Goal: Transaction & Acquisition: Download file/media

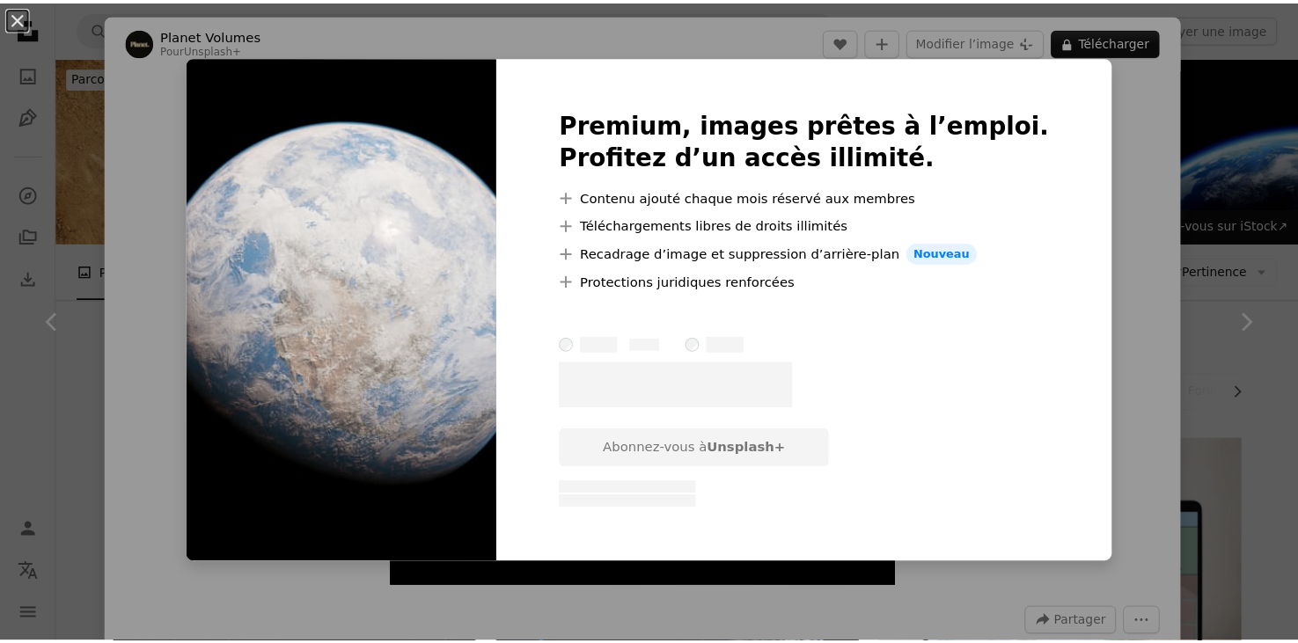
scroll to position [2112, 0]
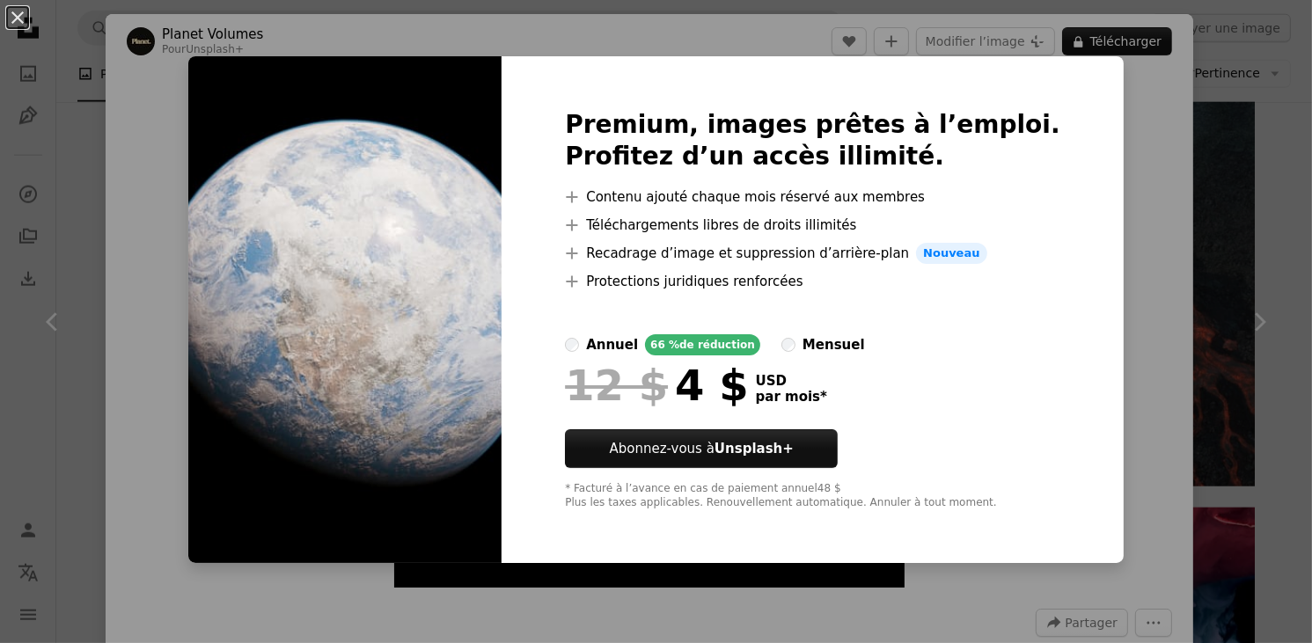
click at [1191, 140] on div "An X shape Premium, images prêtes à l’emploi. Profitez d’un accès illimité. A p…" at bounding box center [656, 321] width 1312 height 643
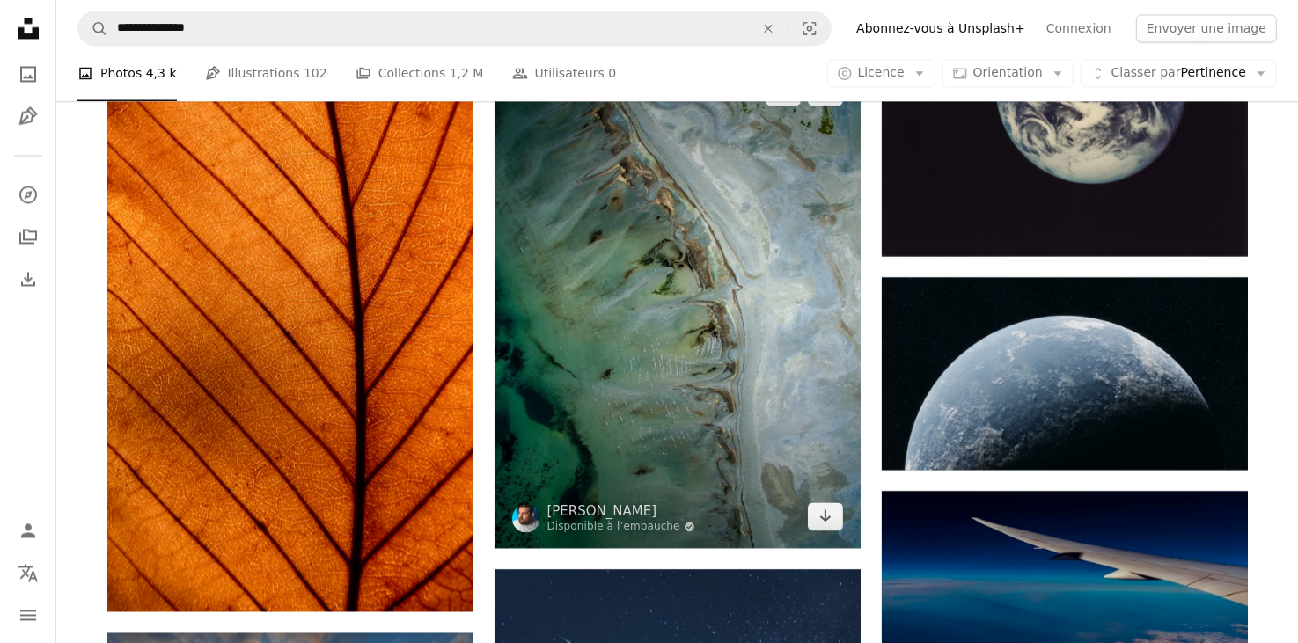
scroll to position [3697, 0]
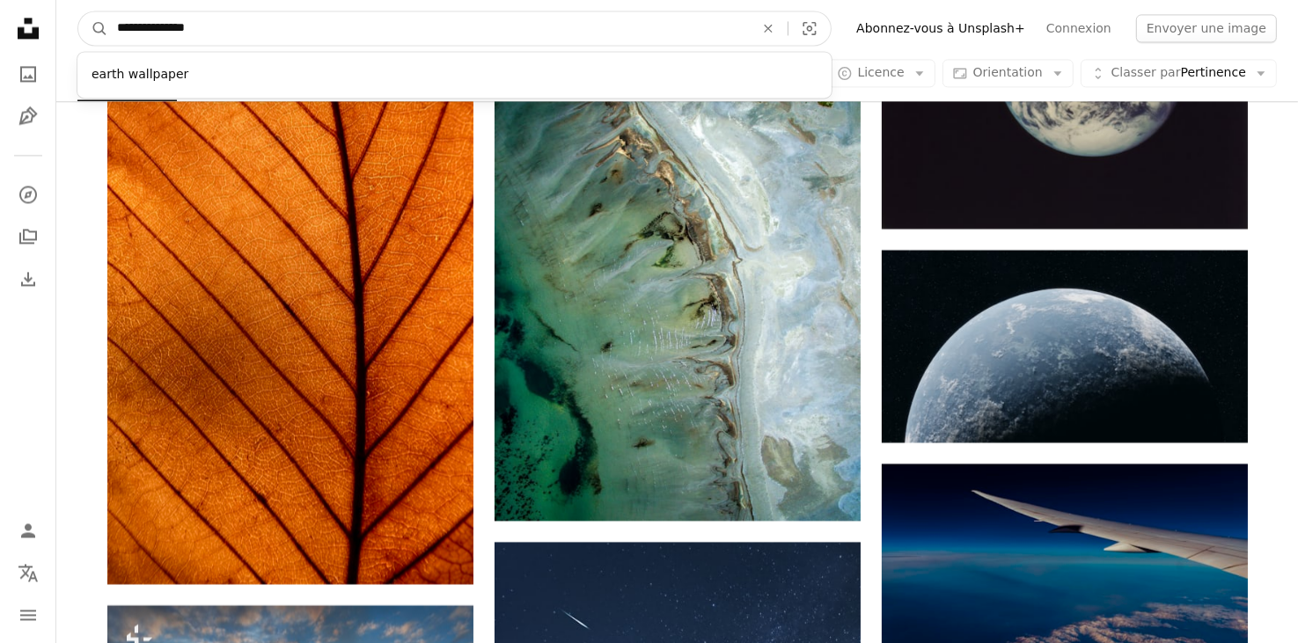
drag, startPoint x: 231, startPoint y: 27, endPoint x: 0, endPoint y: 47, distance: 232.3
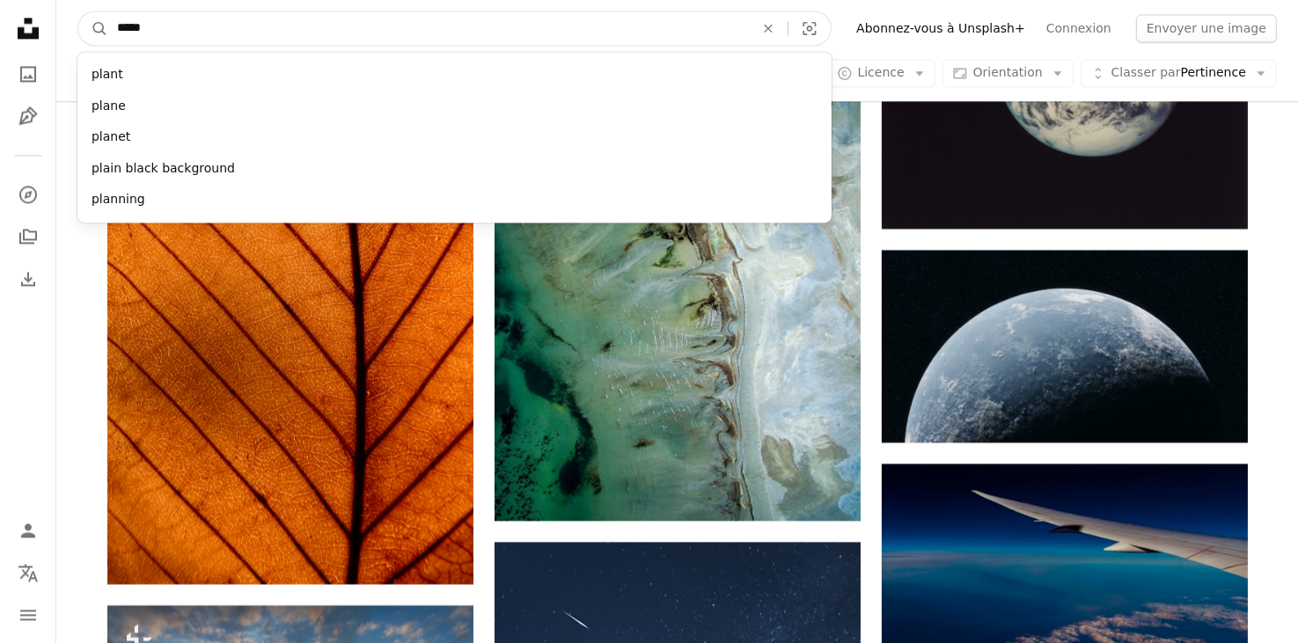
type input "******"
click button "A magnifying glass" at bounding box center [93, 27] width 30 height 33
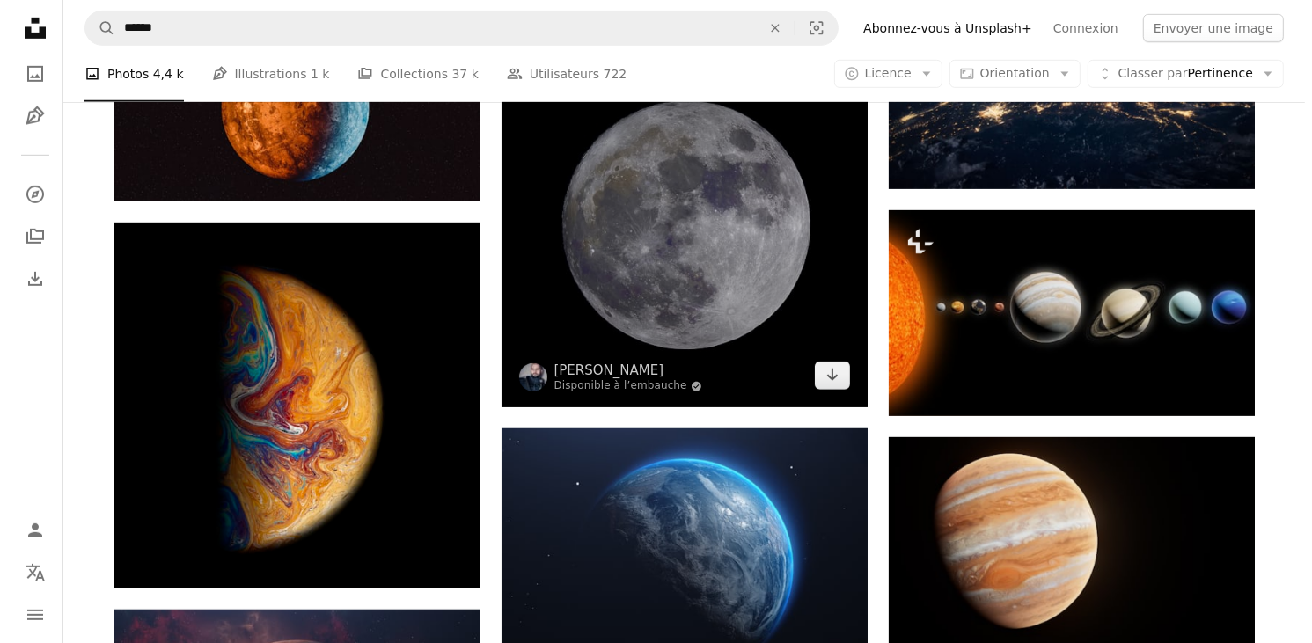
scroll to position [1056, 0]
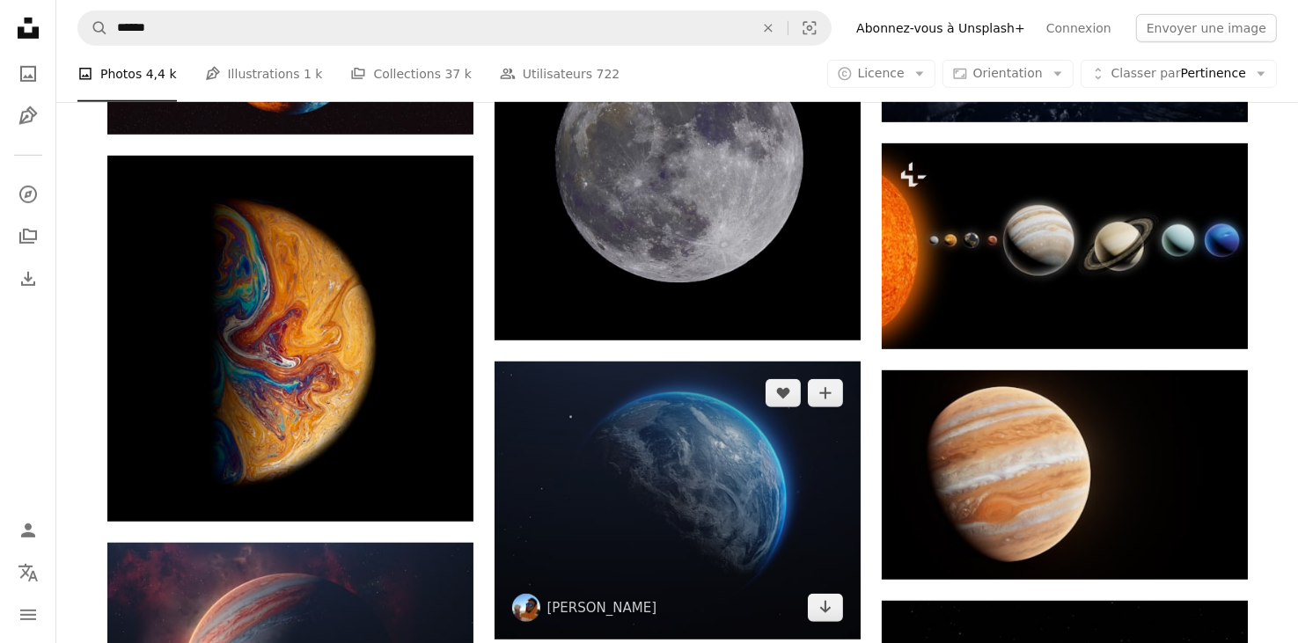
click at [766, 362] on img at bounding box center [678, 501] width 366 height 278
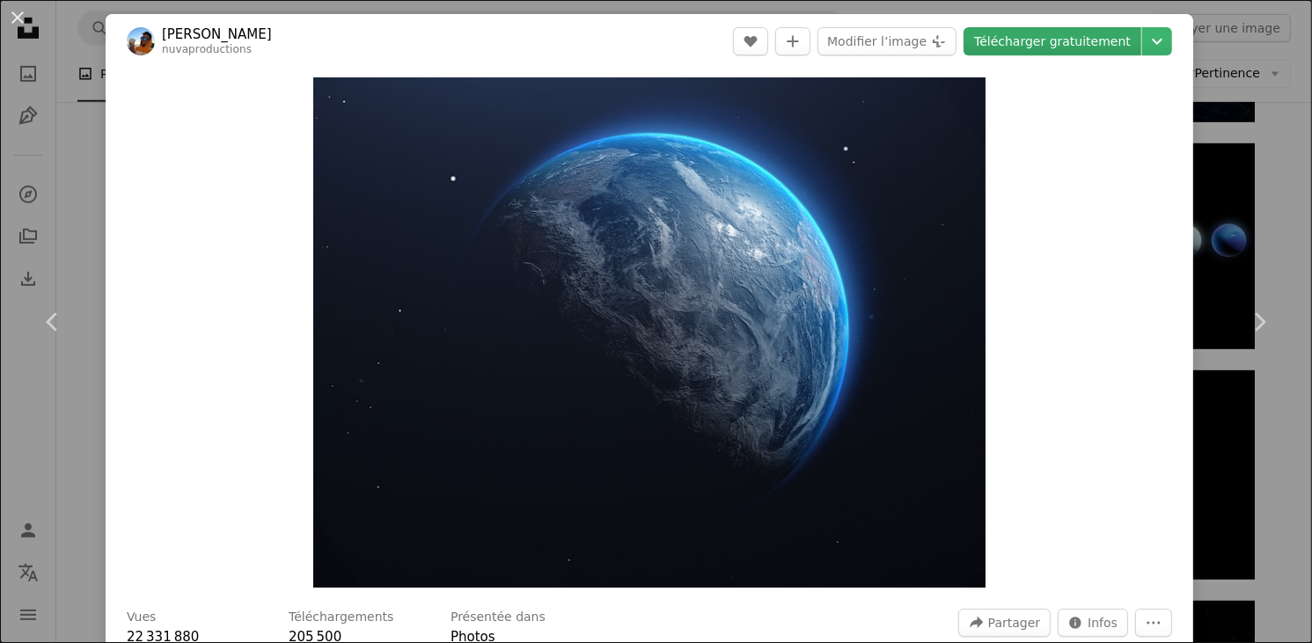
click at [1079, 47] on link "Télécharger gratuitement" at bounding box center [1053, 41] width 178 height 28
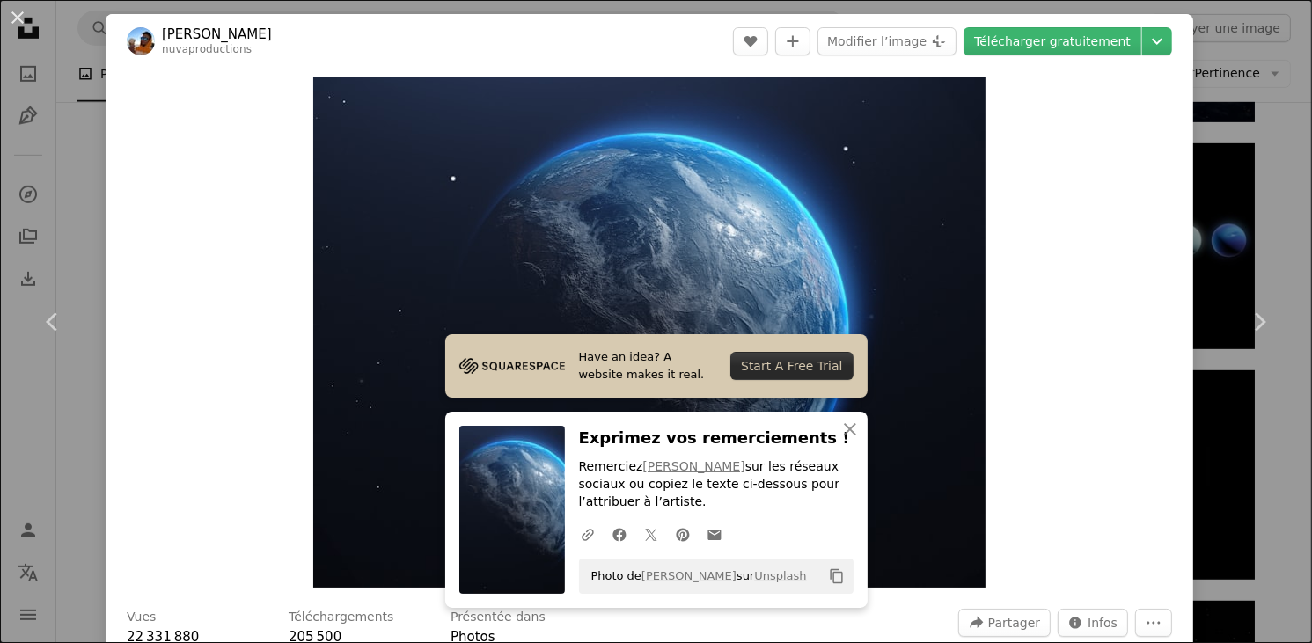
click at [1127, 354] on div "Zoom in" at bounding box center [650, 333] width 1088 height 528
